Goal: Register for event/course

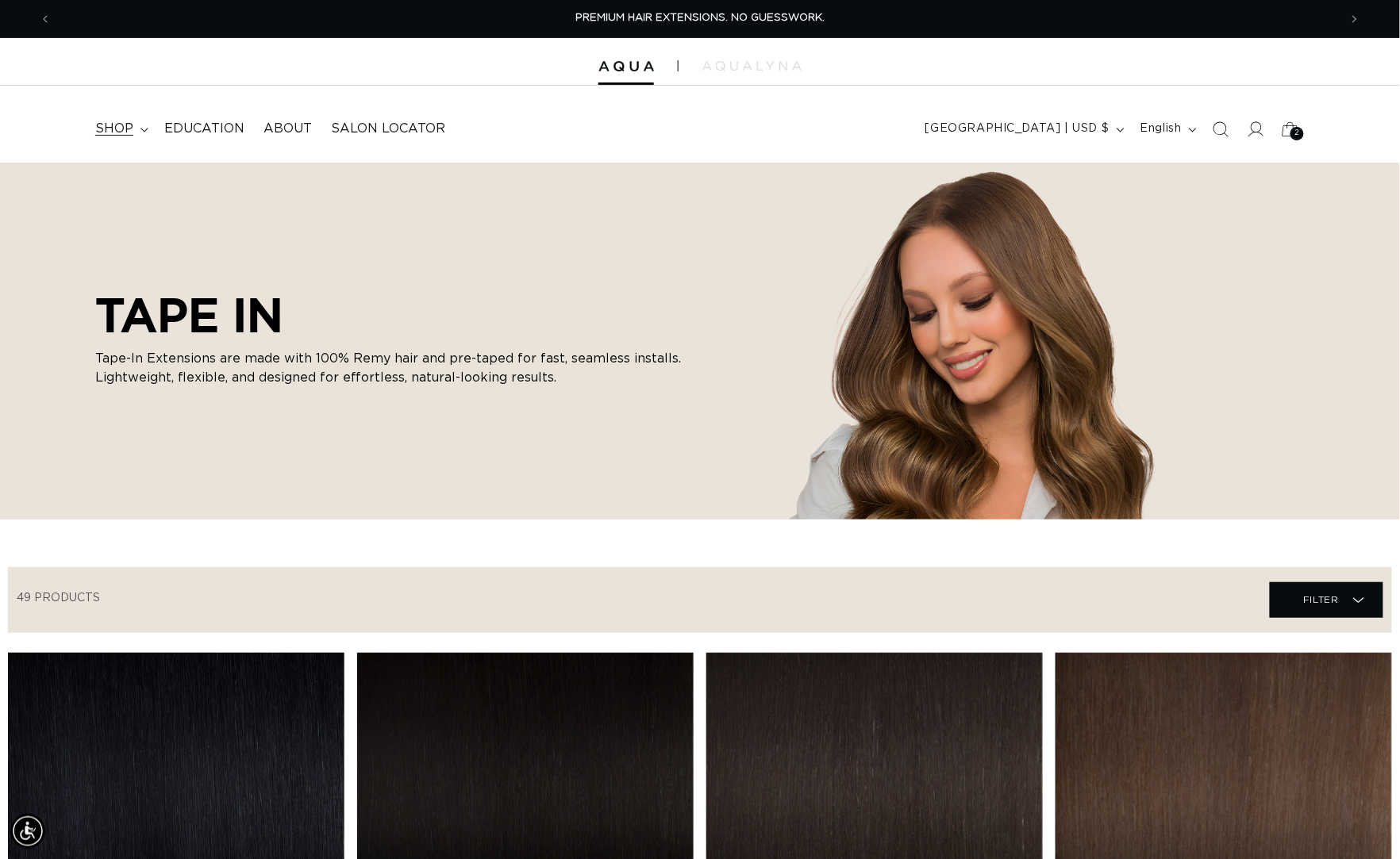
click at [133, 123] on span "shop" at bounding box center [114, 129] width 38 height 17
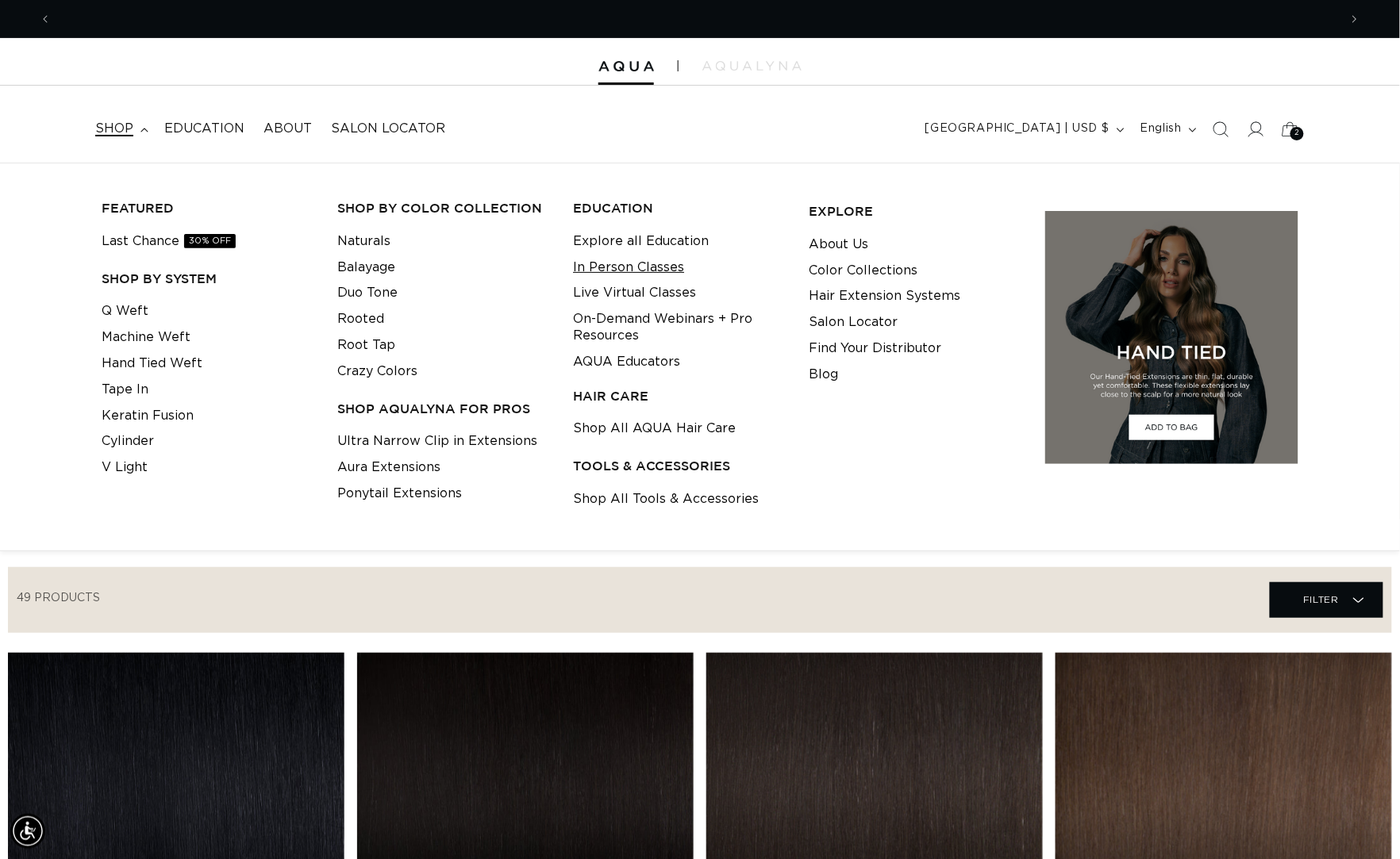
scroll to position [0, 2569]
click at [626, 241] on link "Explore all Education" at bounding box center [641, 242] width 136 height 27
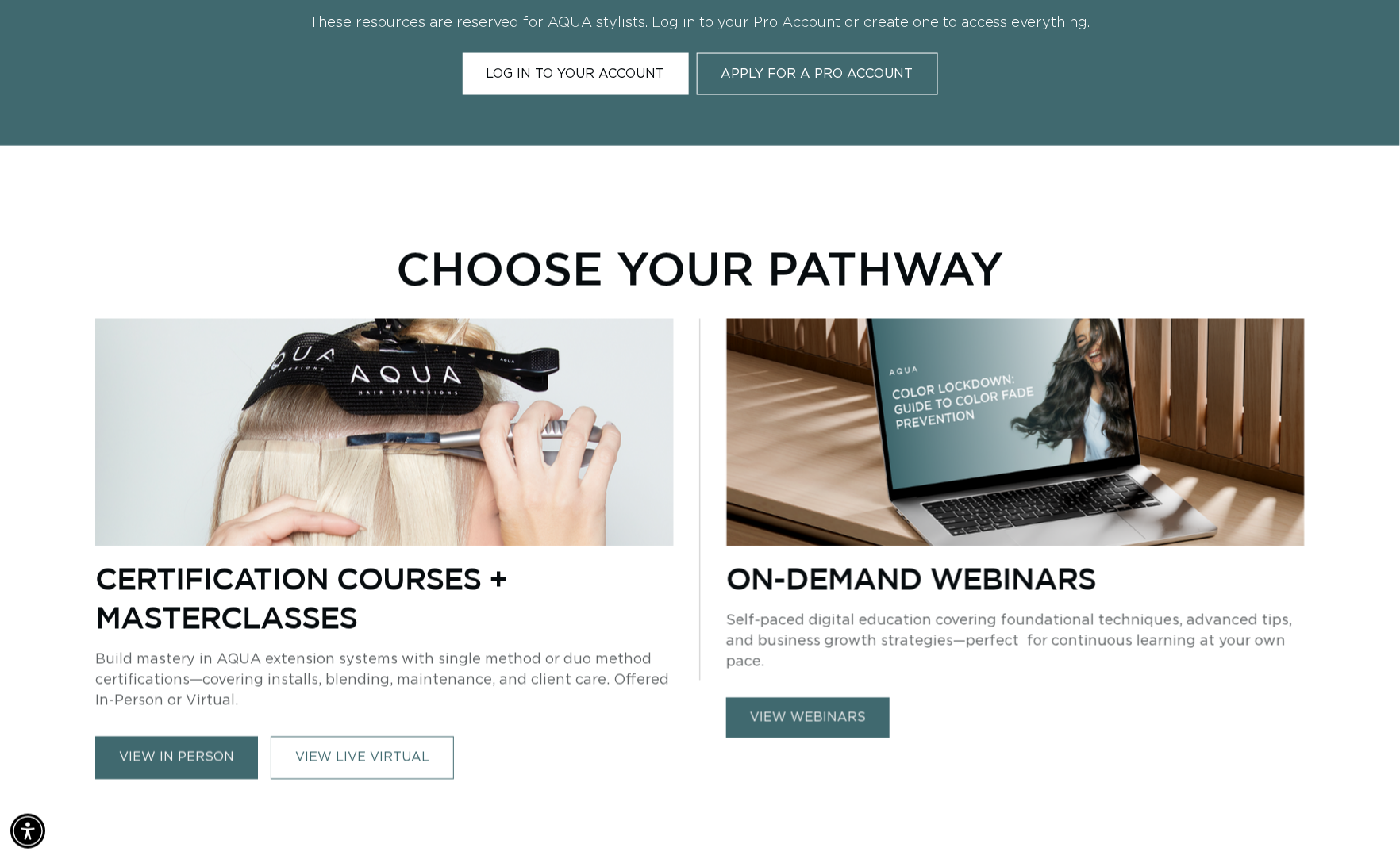
scroll to position [879, 0]
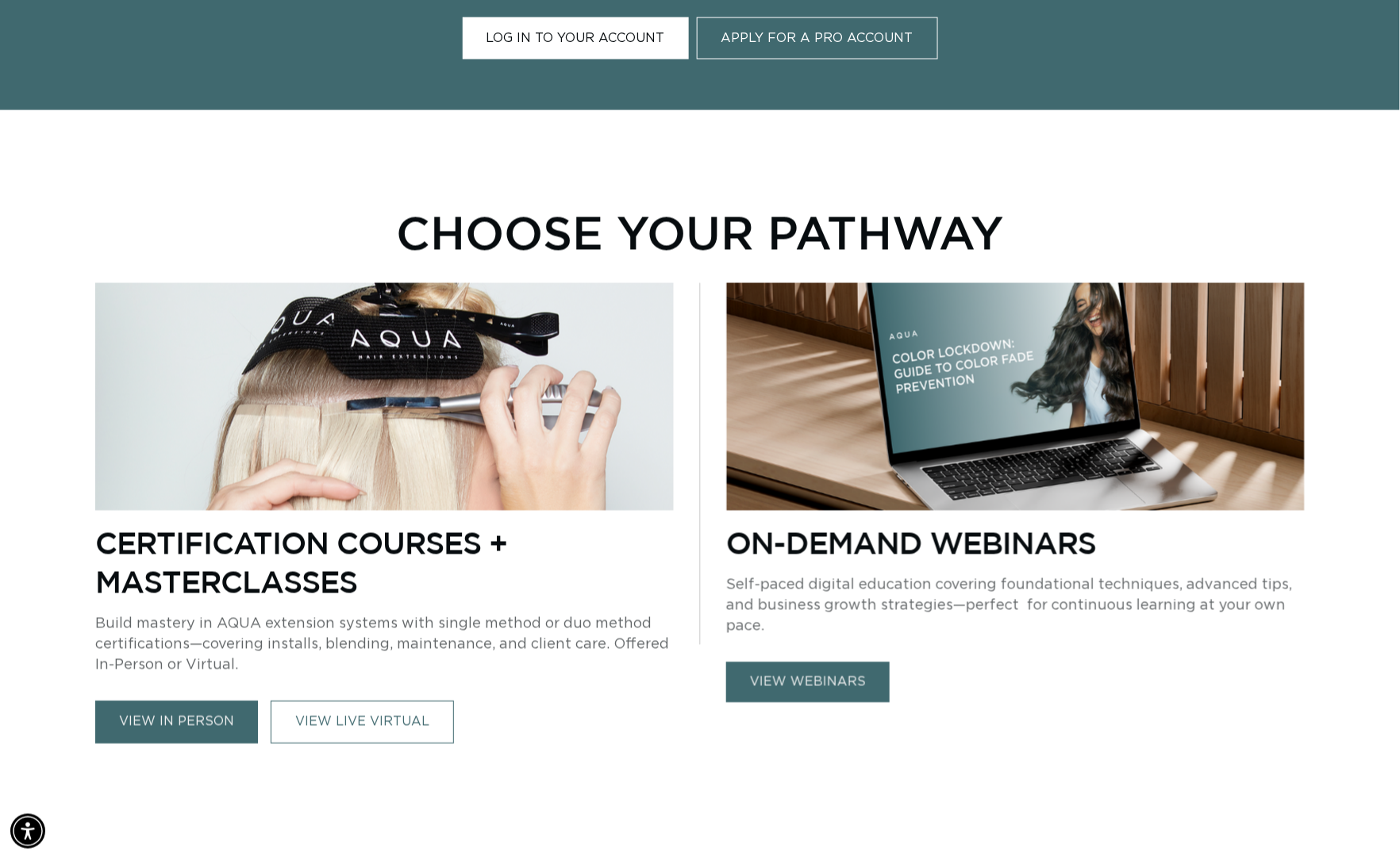
click at [193, 711] on link "view in person" at bounding box center [176, 722] width 163 height 42
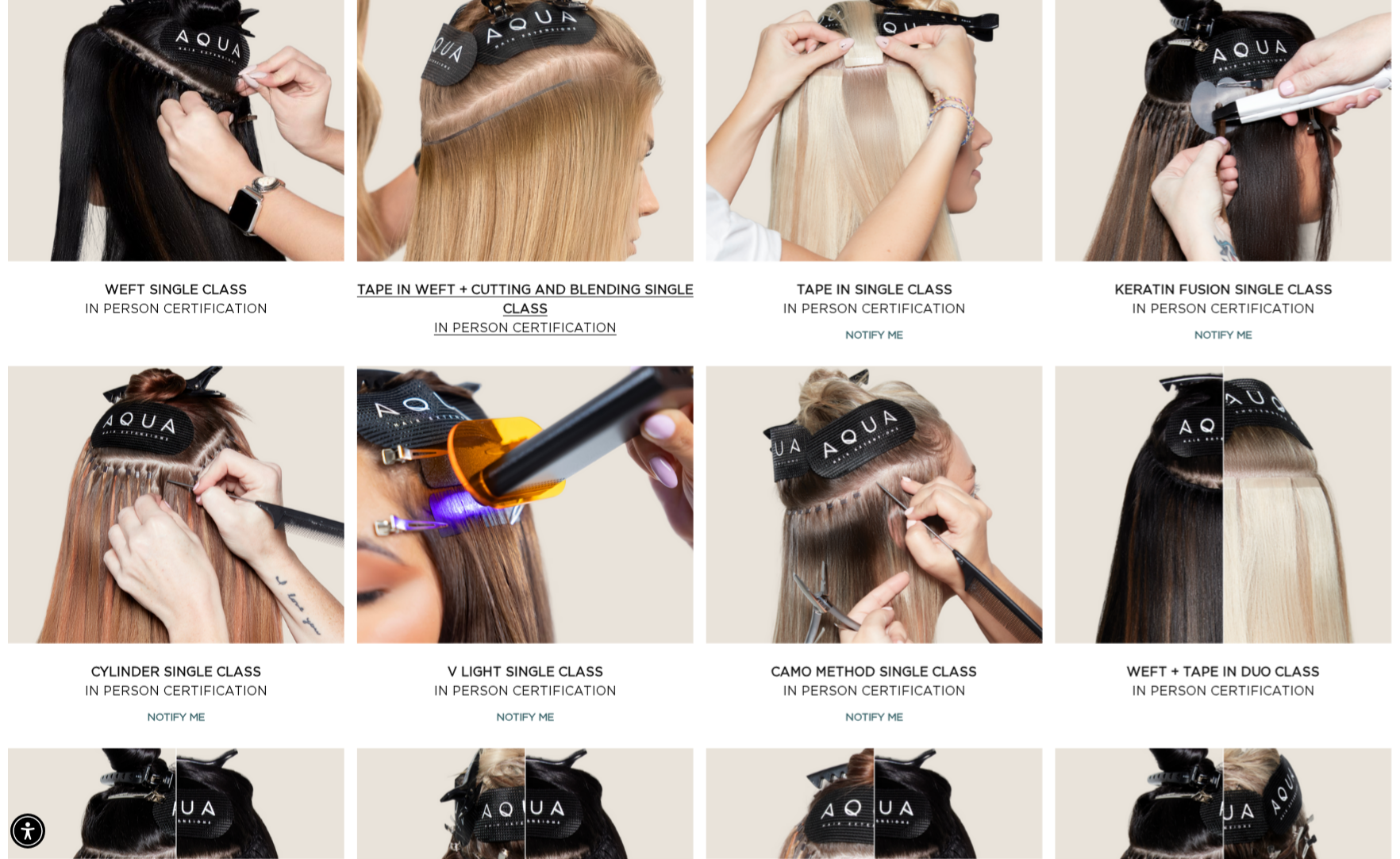
scroll to position [470, 0]
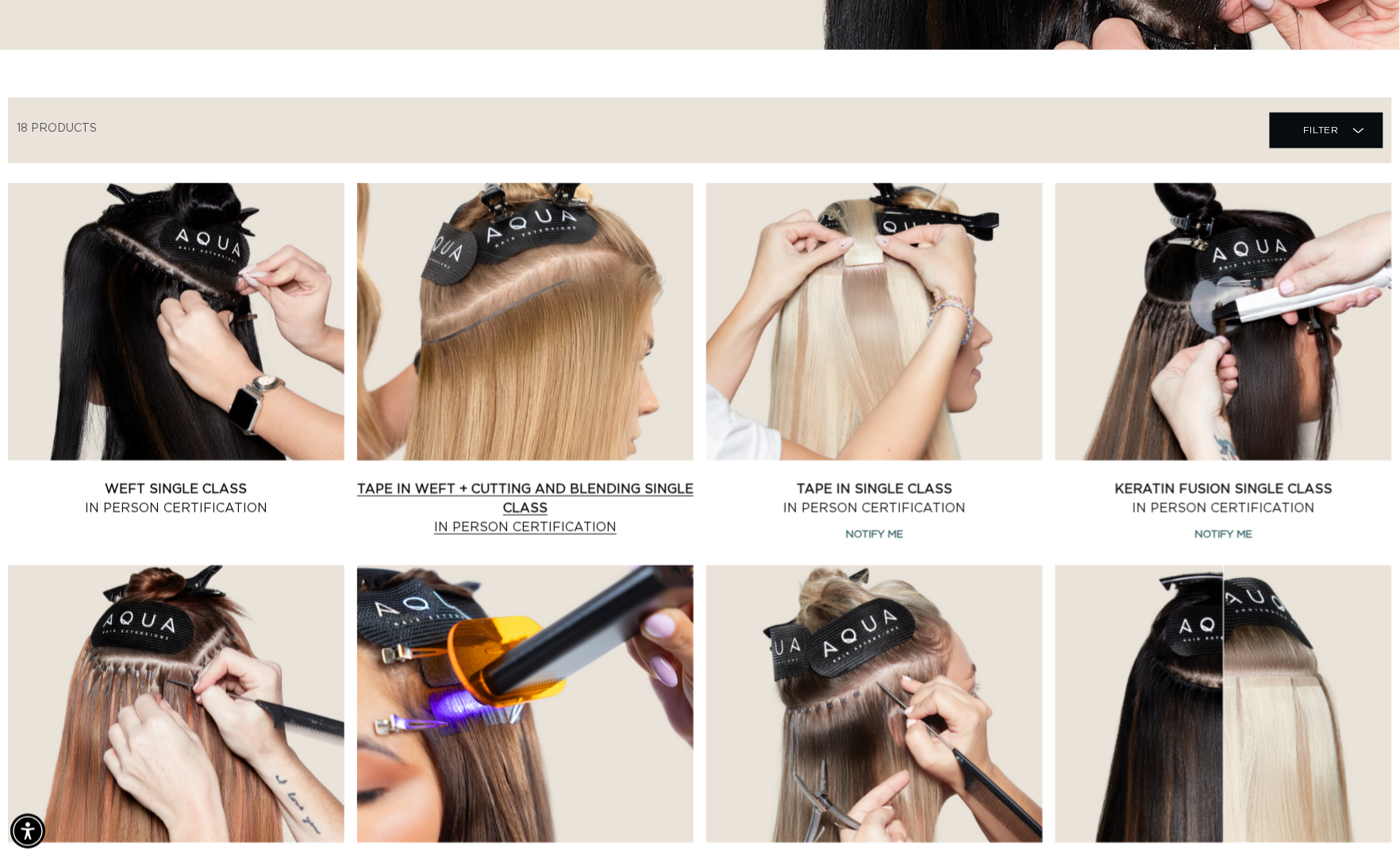
click at [558, 479] on link "Tape In Weft + Cutting and Blending Single Class In Person Certification" at bounding box center [524, 508] width 336 height 57
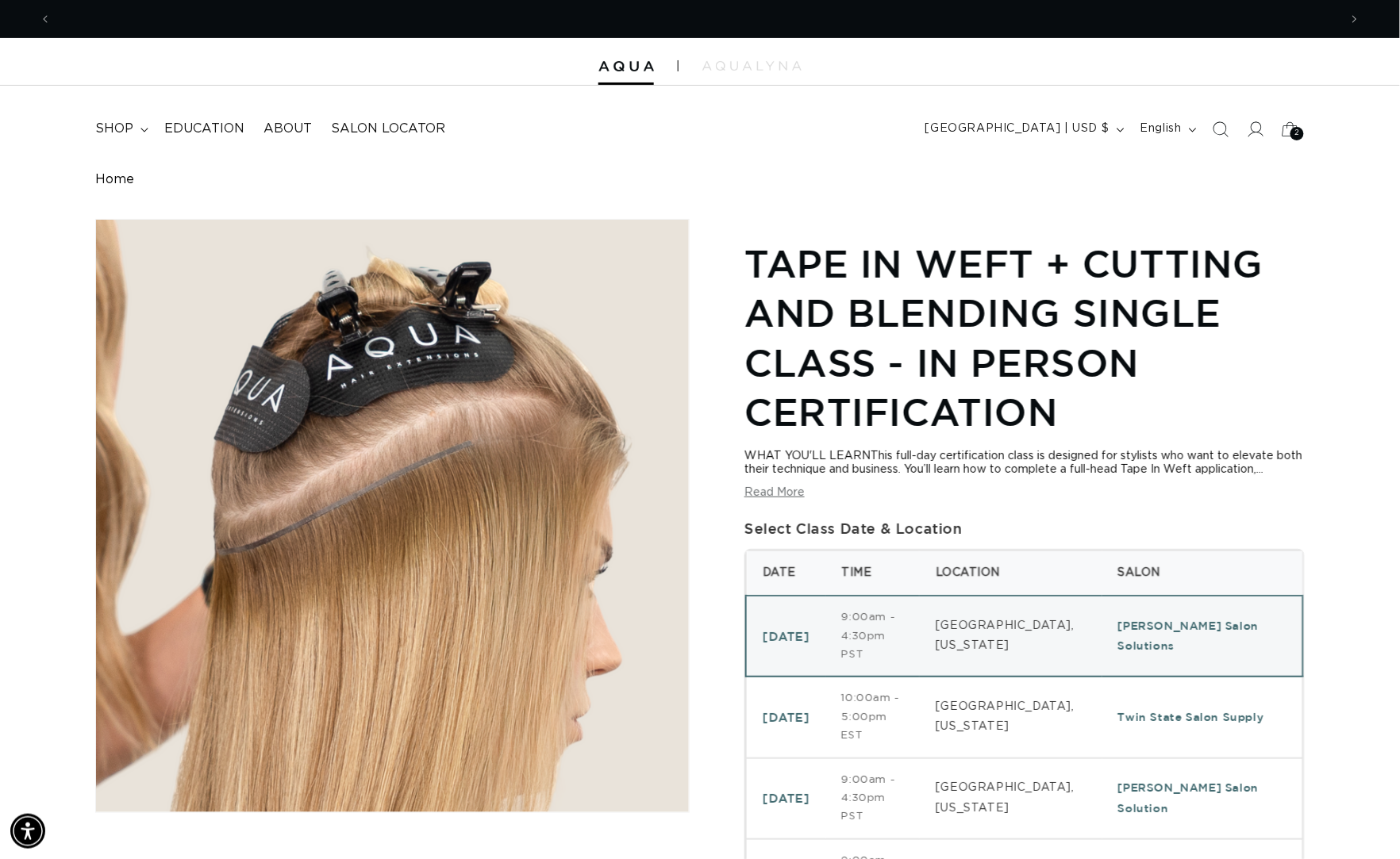
scroll to position [0, 1284]
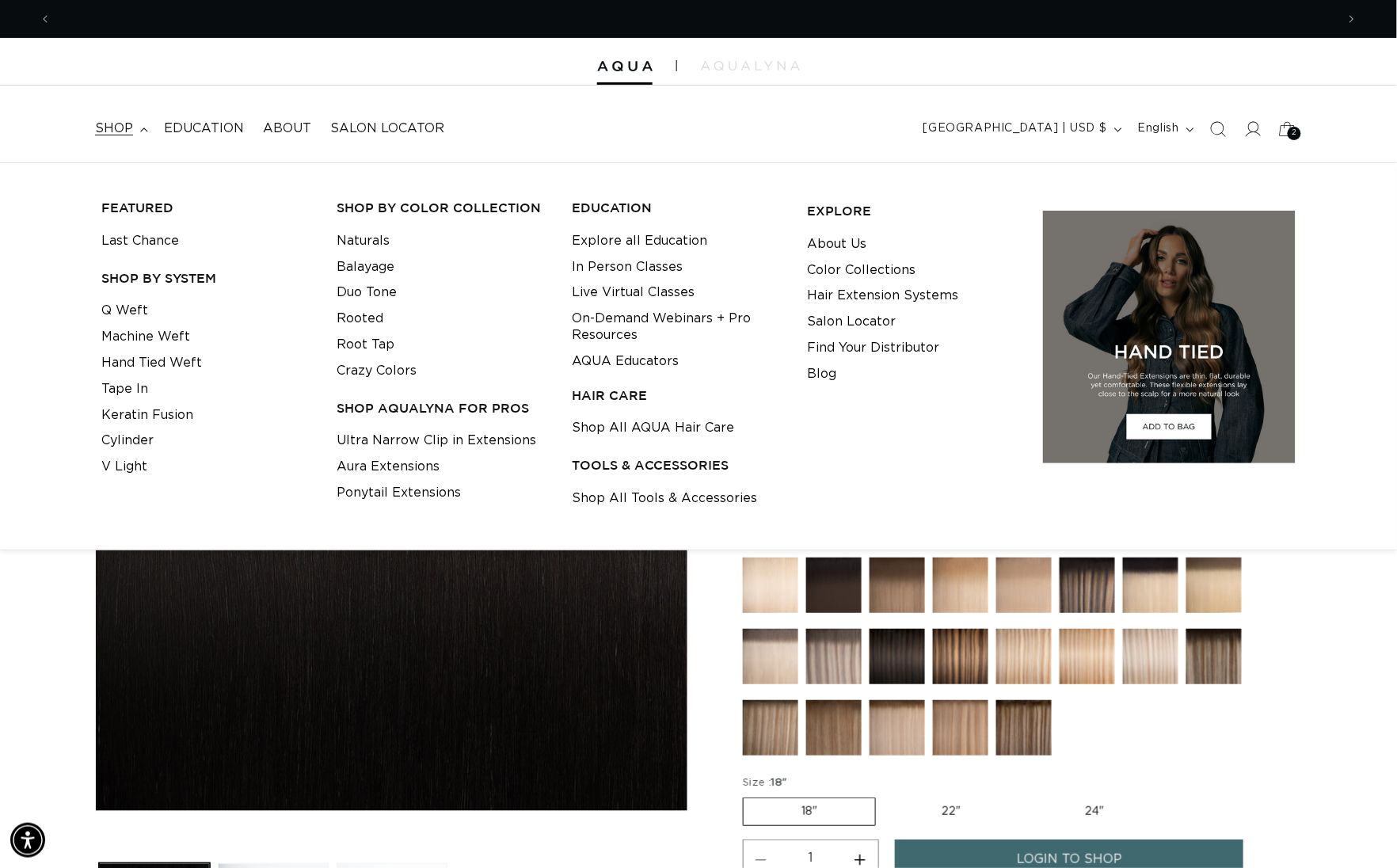
scroll to position [0, 1281]
